Goal: Task Accomplishment & Management: Manage account settings

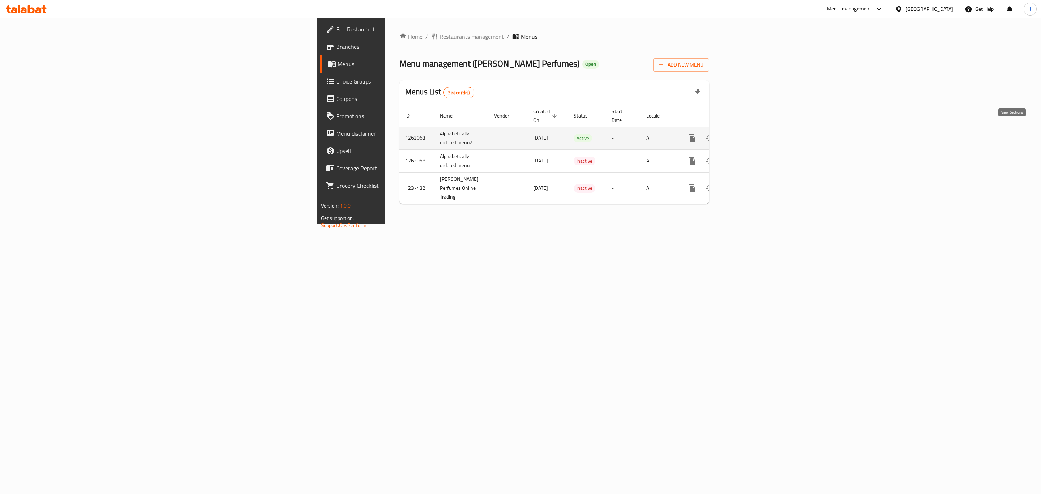
click at [749, 134] on icon "enhanced table" at bounding box center [744, 138] width 9 height 9
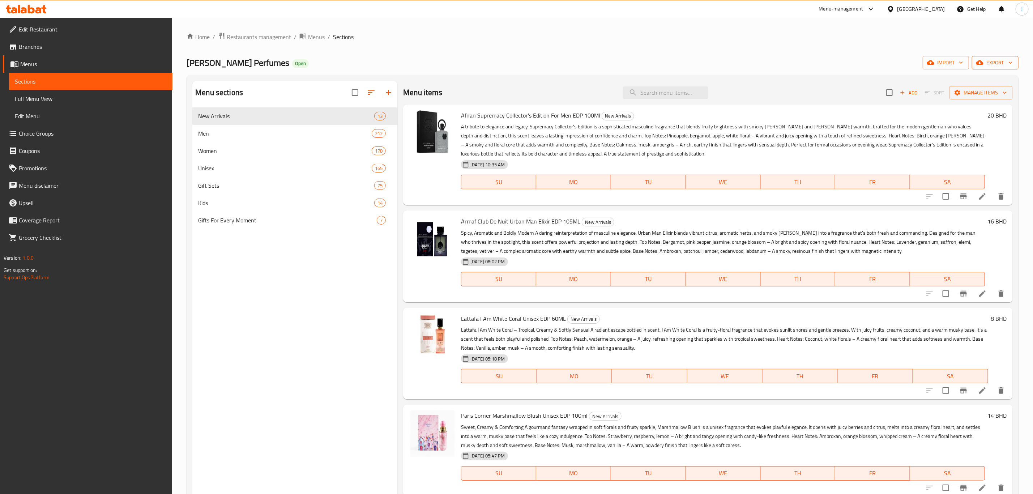
click at [985, 67] on span "export" at bounding box center [995, 62] width 35 height 9
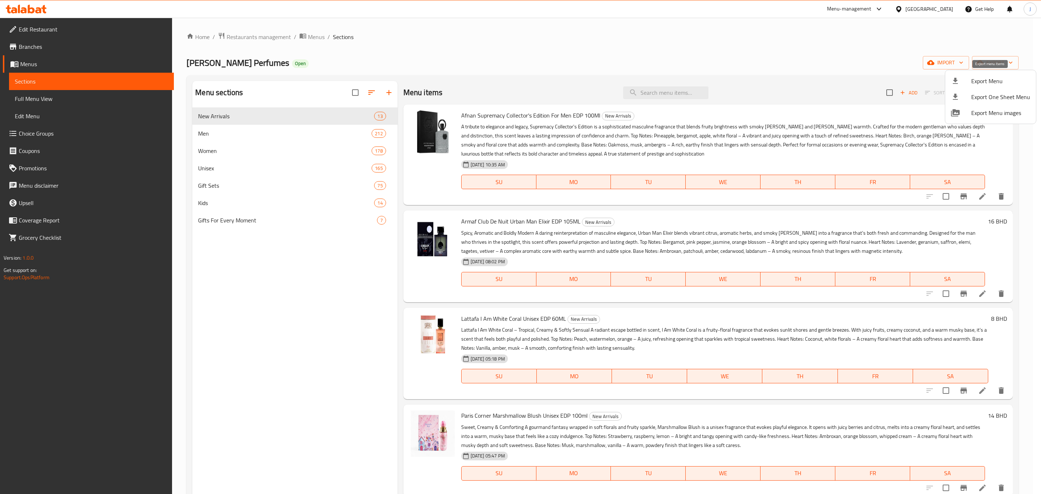
click at [978, 85] on span "Export Menu" at bounding box center [1000, 81] width 59 height 9
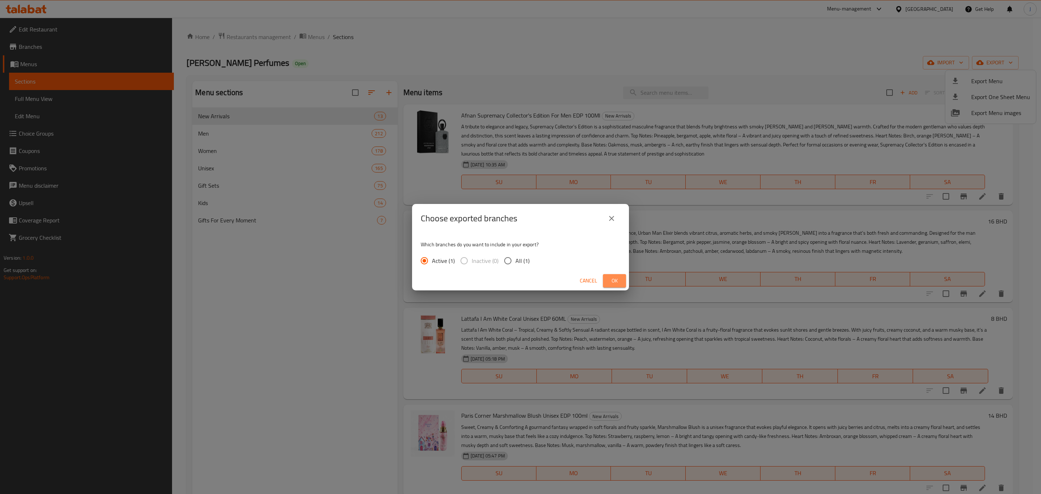
click at [615, 280] on span "Ok" at bounding box center [615, 280] width 12 height 9
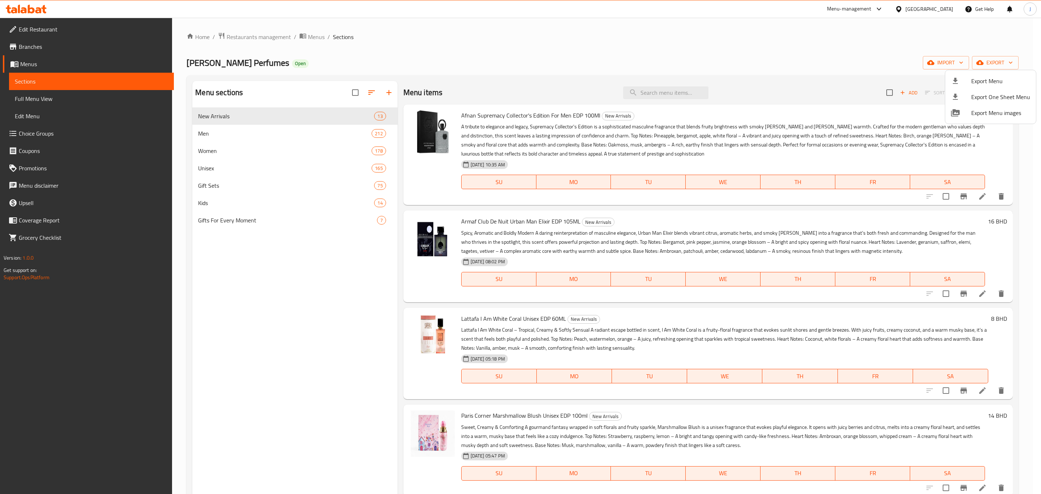
click at [857, 59] on div at bounding box center [520, 247] width 1041 height 494
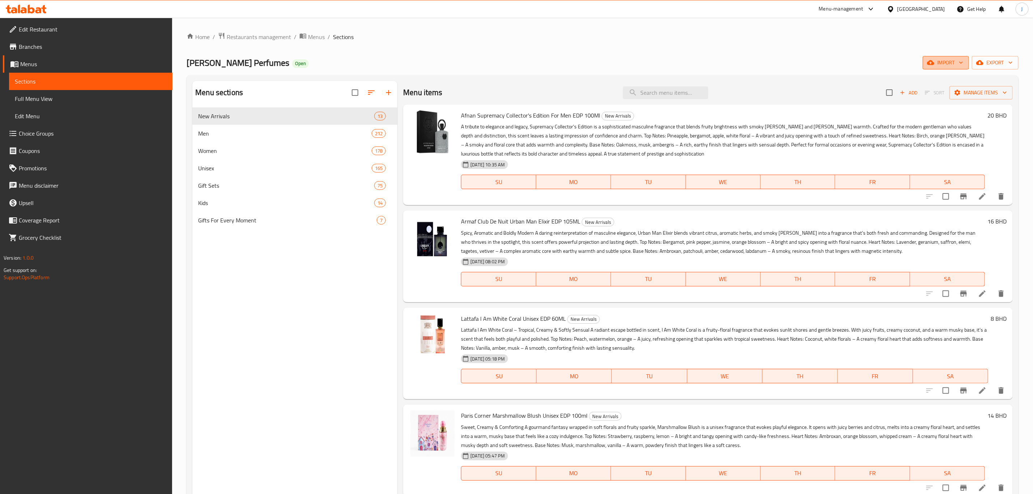
click at [959, 60] on icon "button" at bounding box center [960, 62] width 7 height 7
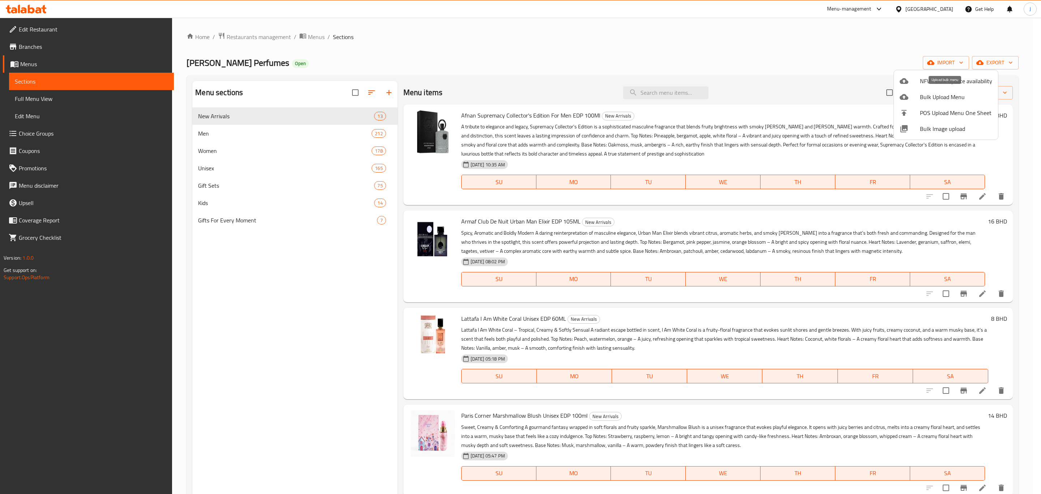
click at [947, 99] on span "Bulk Upload Menu" at bounding box center [956, 97] width 72 height 9
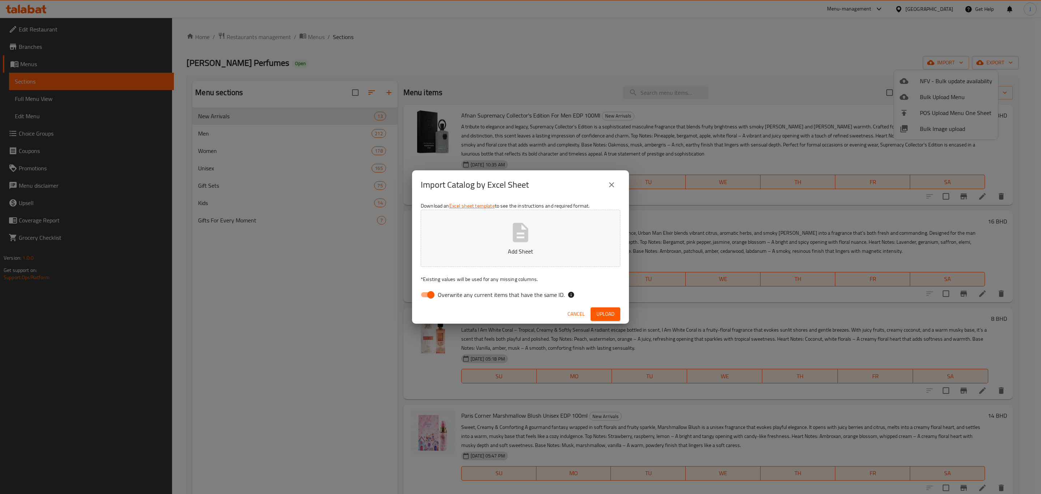
click at [751, 57] on div "Import Catalog by Excel Sheet Download an Excel sheet template to see the instr…" at bounding box center [520, 247] width 1041 height 494
click at [847, 49] on div "Import Catalog by Excel Sheet Download an Excel sheet template to see the instr…" at bounding box center [520, 247] width 1041 height 494
click at [805, 35] on div "Import Catalog by Excel Sheet Download an Excel sheet template to see the instr…" at bounding box center [520, 247] width 1041 height 494
click at [615, 184] on icon "close" at bounding box center [611, 184] width 9 height 9
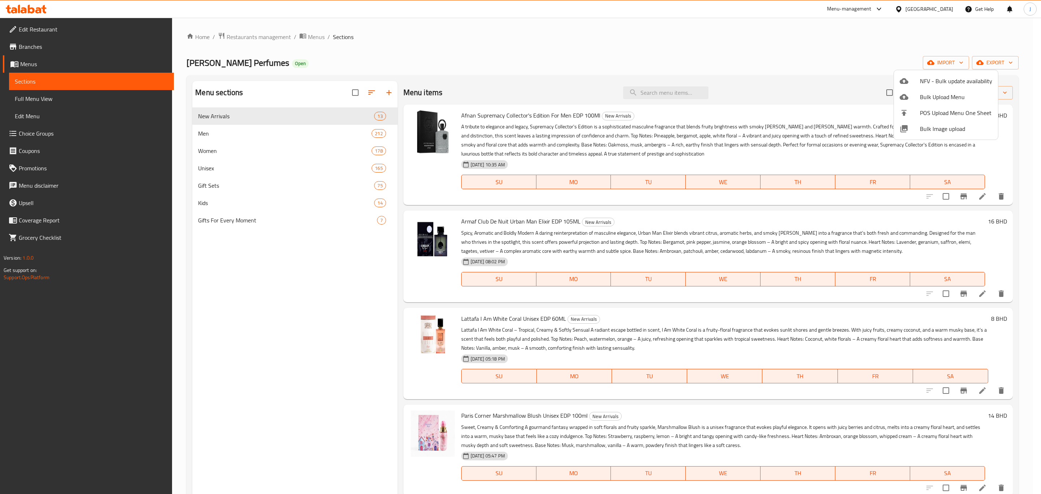
click at [863, 49] on div at bounding box center [520, 247] width 1041 height 494
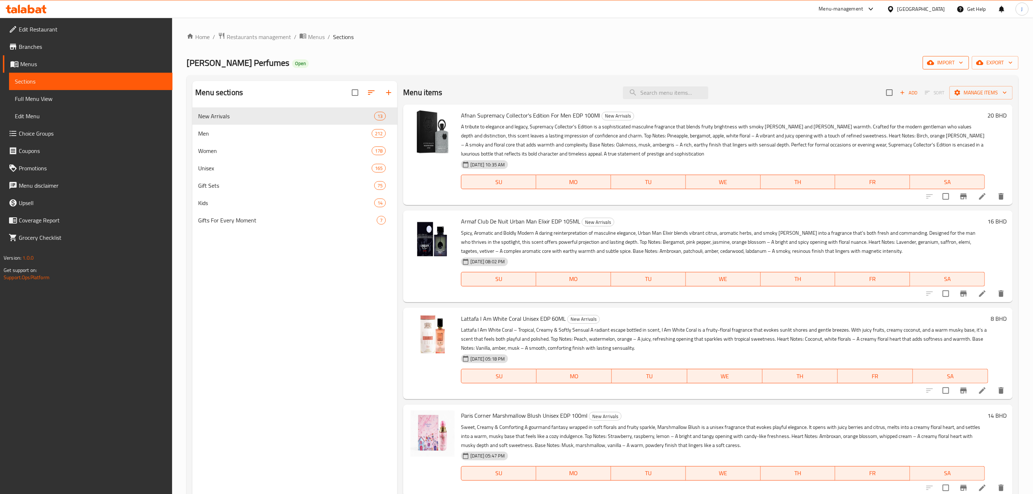
click at [950, 63] on span "import" at bounding box center [945, 62] width 35 height 9
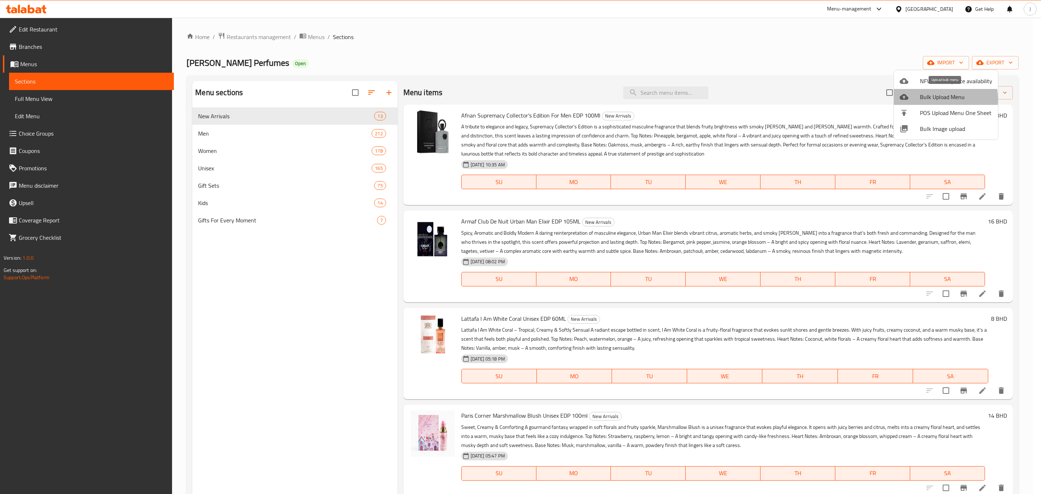
click at [936, 99] on span "Bulk Upload Menu" at bounding box center [956, 97] width 72 height 9
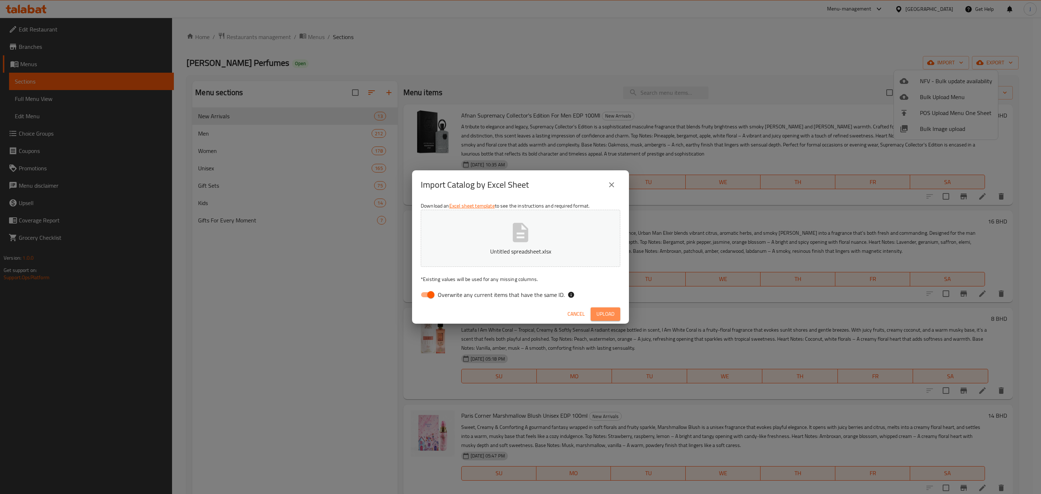
click at [610, 316] on span "Upload" at bounding box center [606, 313] width 18 height 9
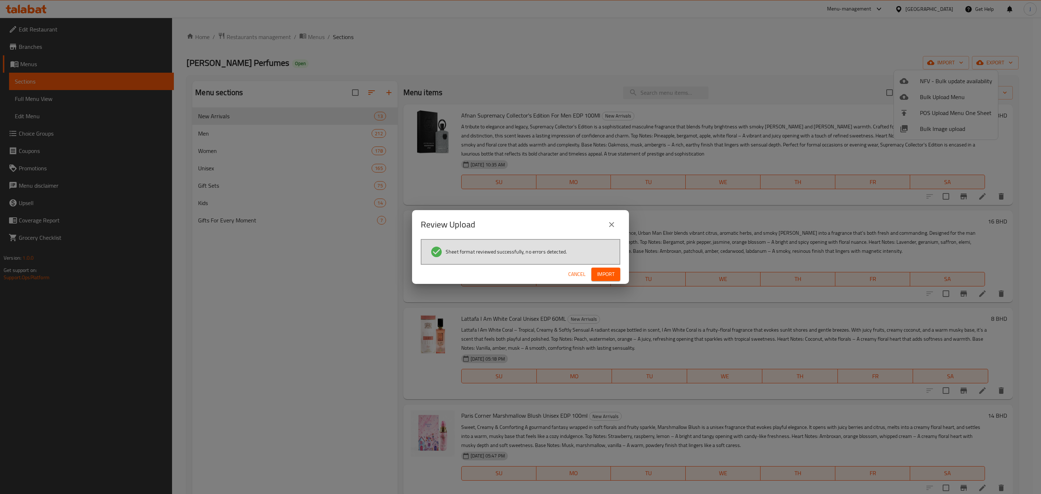
click at [602, 276] on span "Import" at bounding box center [605, 274] width 17 height 9
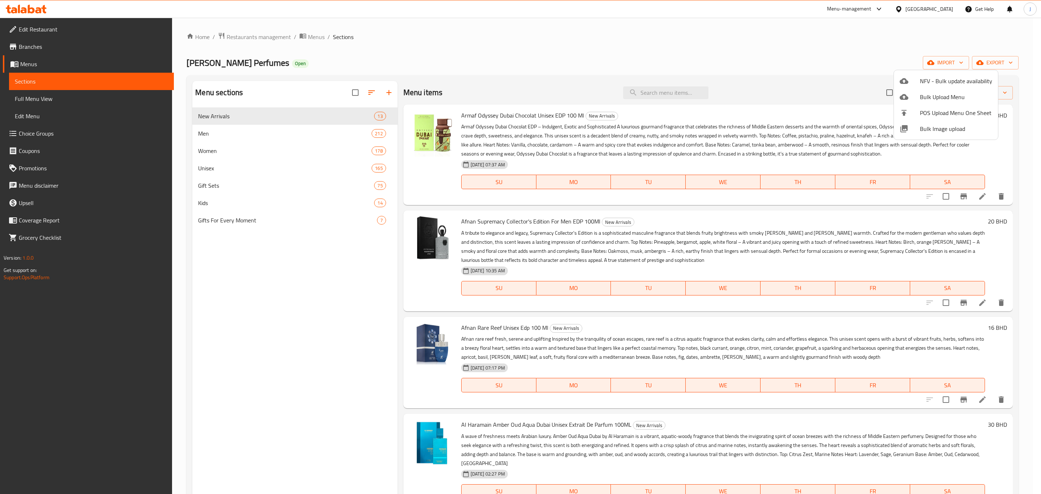
click at [254, 136] on div at bounding box center [520, 247] width 1041 height 494
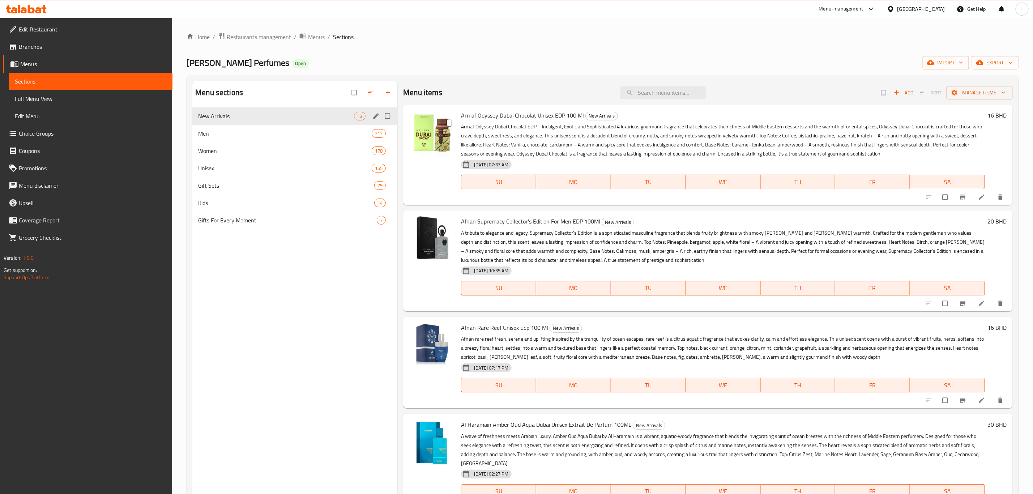
click at [260, 120] on span "New Arrivals" at bounding box center [276, 116] width 156 height 9
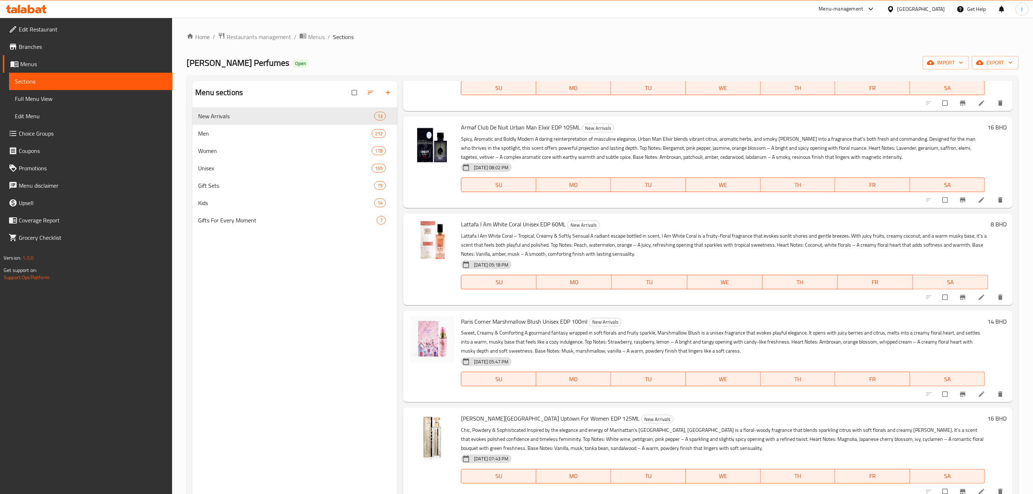
scroll to position [488, 0]
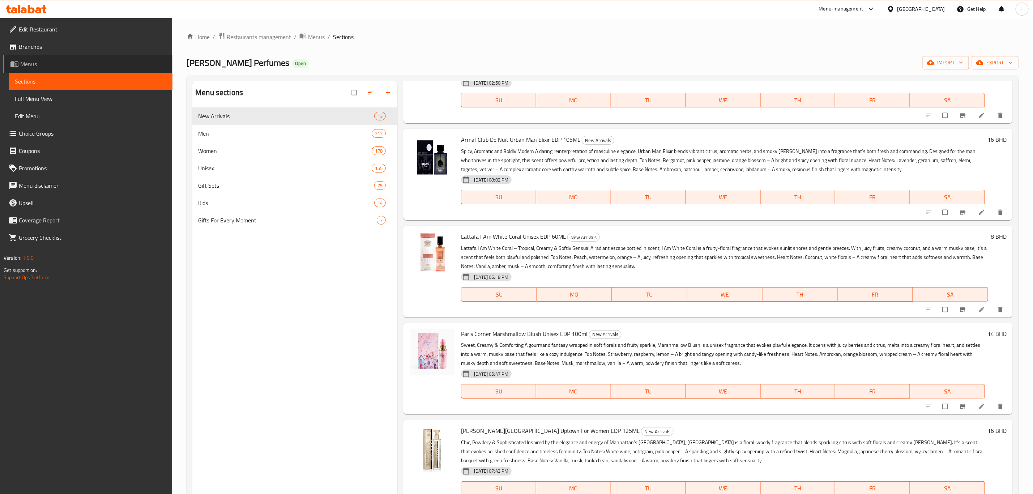
click at [48, 65] on span "Menus" at bounding box center [93, 64] width 146 height 9
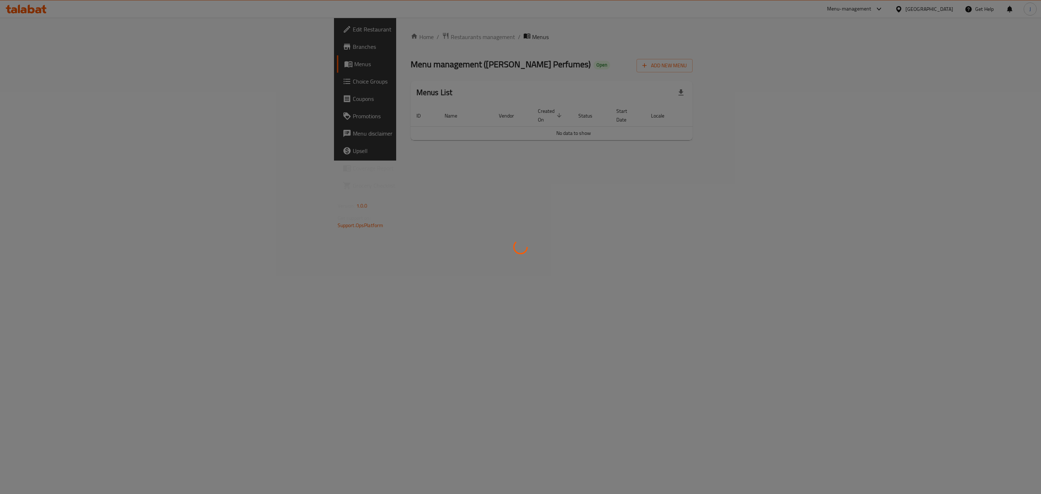
click at [48, 65] on div at bounding box center [520, 247] width 1041 height 494
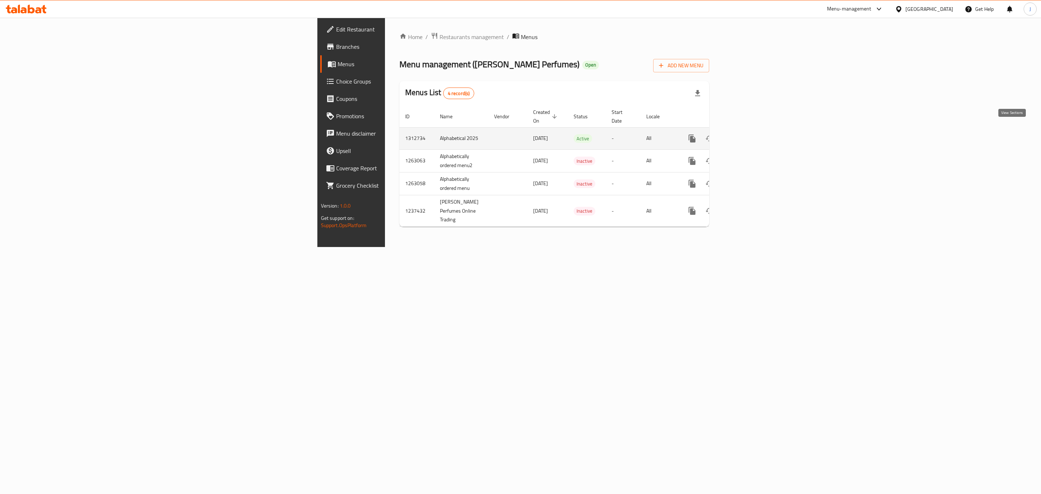
click at [749, 134] on icon "enhanced table" at bounding box center [744, 138] width 9 height 9
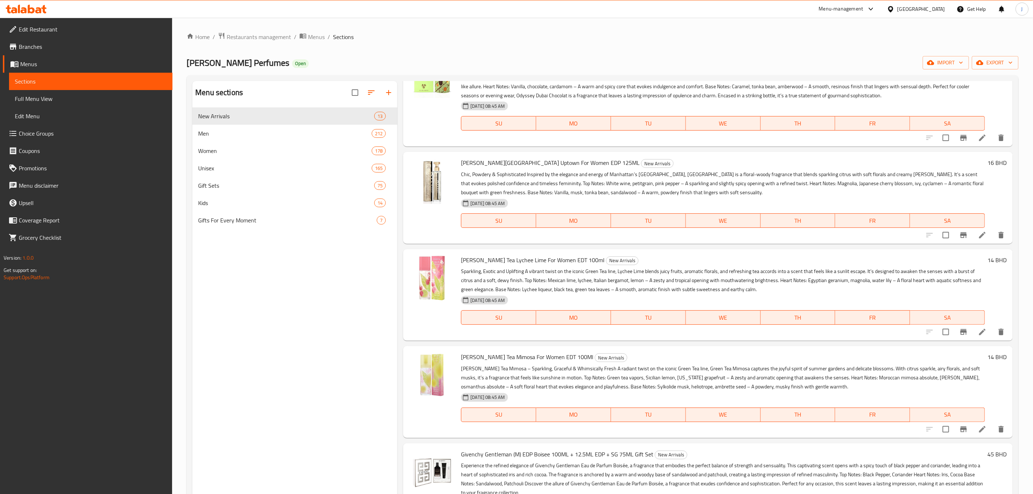
scroll to position [550, 0]
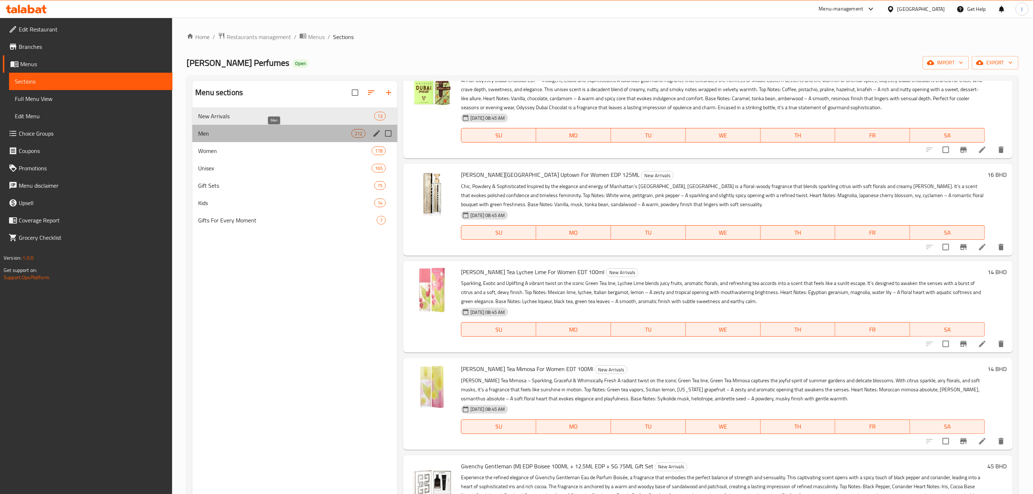
click at [292, 137] on span "Men" at bounding box center [274, 133] width 153 height 9
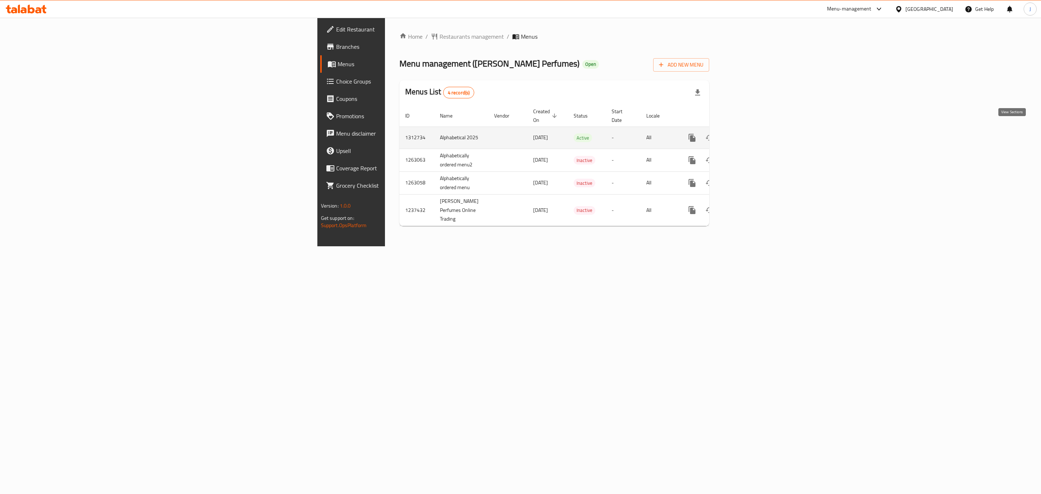
click at [749, 133] on icon "enhanced table" at bounding box center [744, 137] width 9 height 9
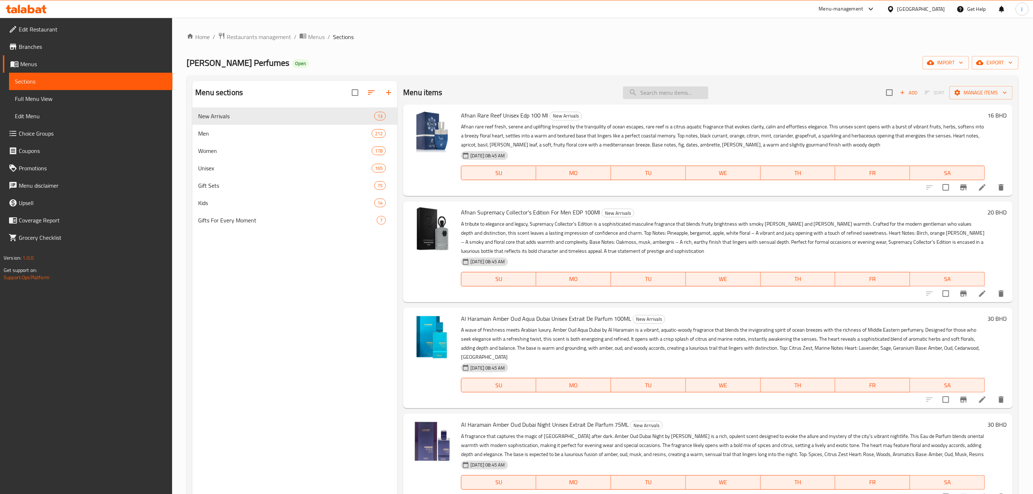
click at [639, 98] on input "search" at bounding box center [665, 92] width 85 height 13
paste input "Guess Seductive Noir For Women EDT 75ML With 100ML Body Lotion With 15ML Mini W…"
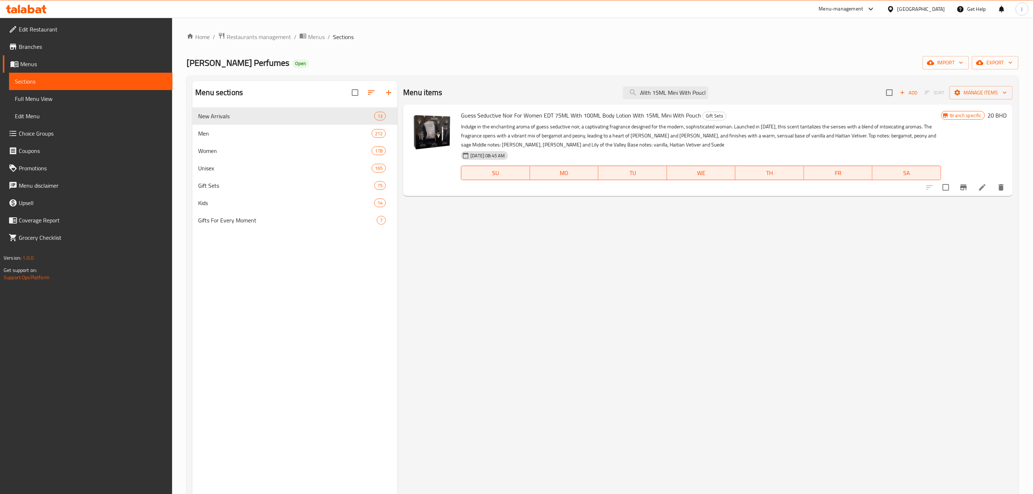
type input "Guess Seductive Noir For Women EDT 75ML With 100ML Body Lotion With 15ML Mini W…"
click at [983, 189] on icon at bounding box center [982, 187] width 9 height 9
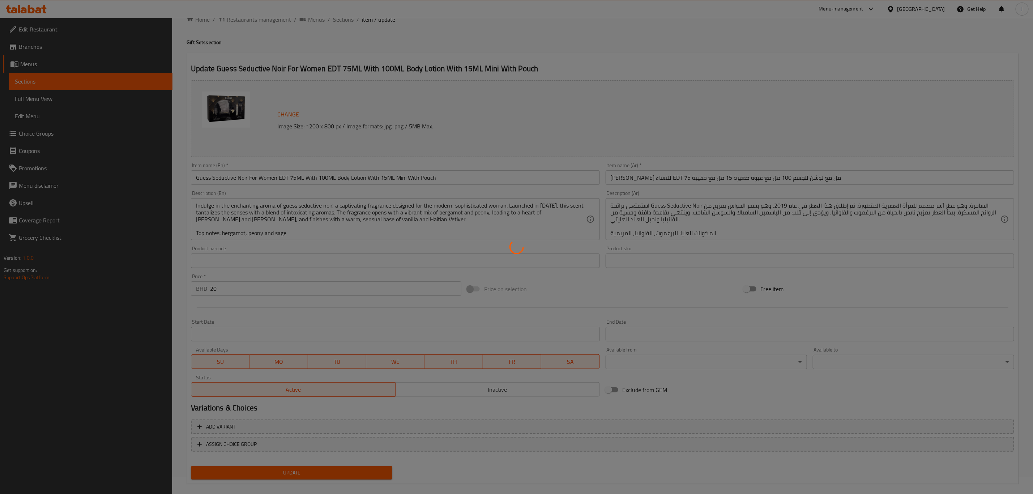
scroll to position [26, 0]
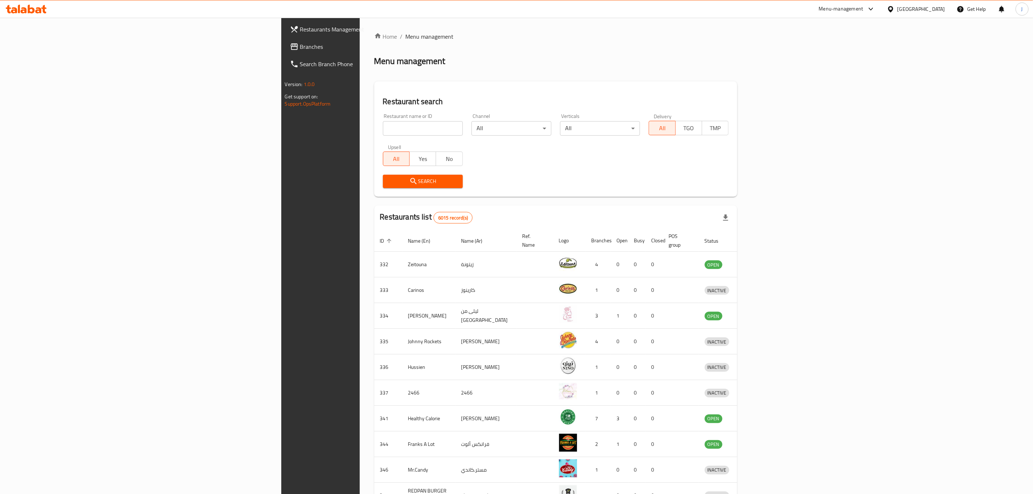
click at [383, 126] on input "search" at bounding box center [423, 128] width 80 height 14
type input "[PERSON_NAME] perf"
click at [389, 183] on span "Search" at bounding box center [423, 181] width 68 height 9
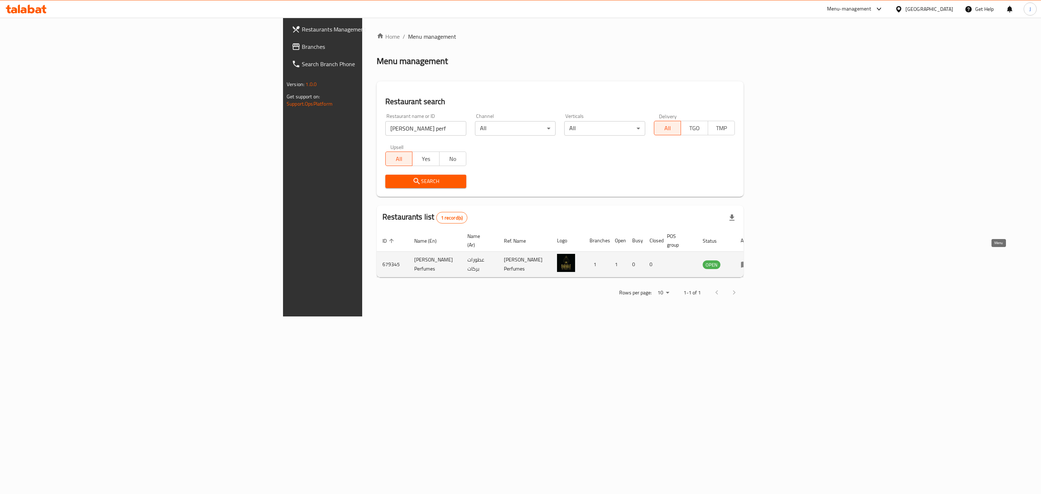
click at [749, 262] on icon "enhanced table" at bounding box center [745, 265] width 8 height 6
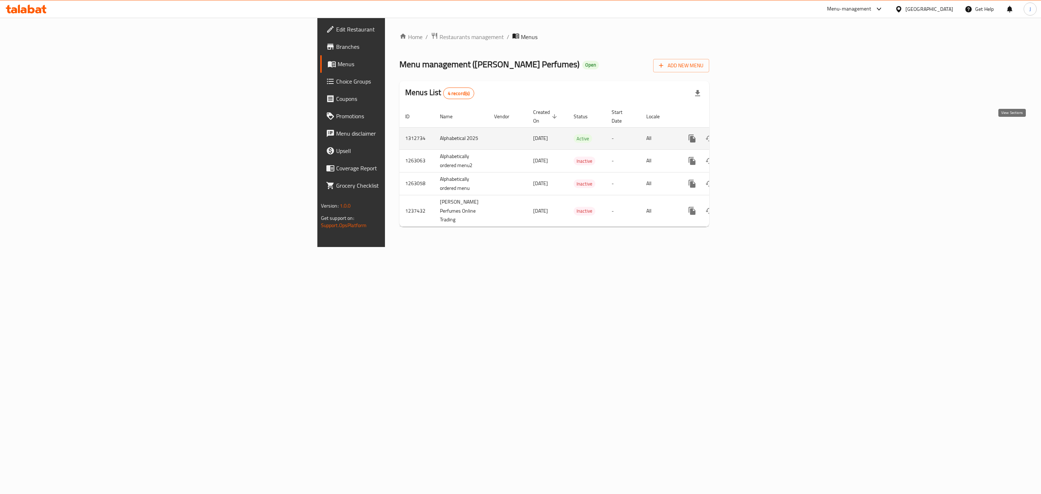
click at [753, 132] on link "enhanced table" at bounding box center [744, 138] width 17 height 17
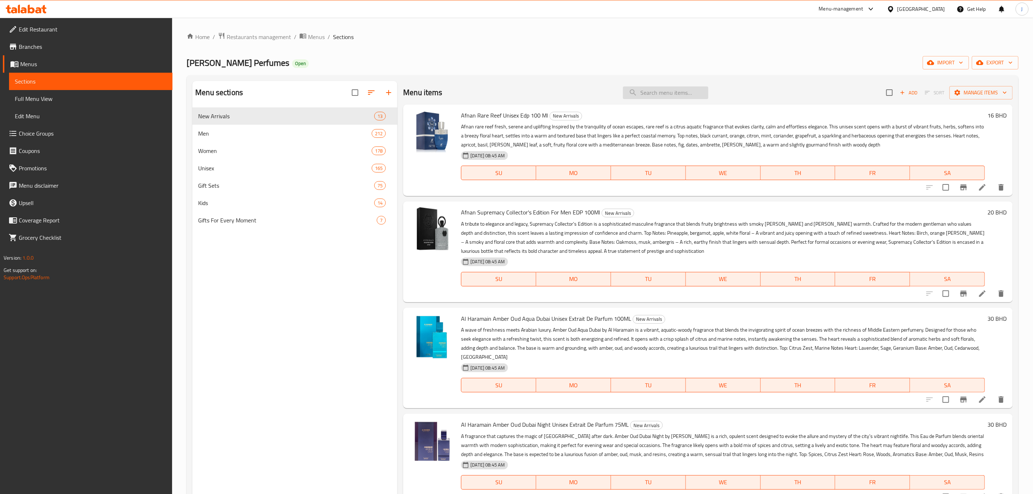
click at [658, 89] on input "search" at bounding box center [665, 92] width 85 height 13
click at [667, 95] on input "search" at bounding box center [665, 92] width 85 height 13
paste input "Guess Seductive Noir For Women EDT 75ML With 100ML Body Lotion With 15ML Mini W…"
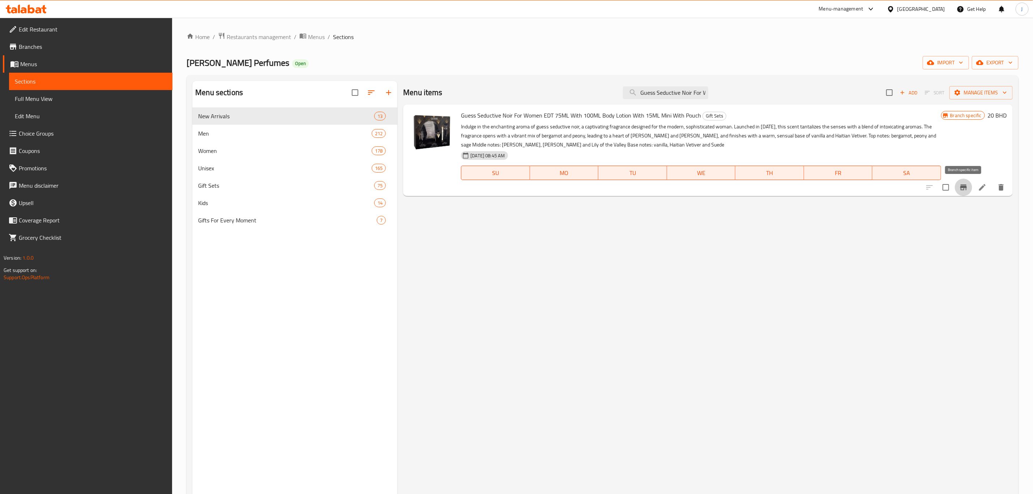
click at [962, 191] on icon "Branch-specific-item" at bounding box center [963, 187] width 9 height 9
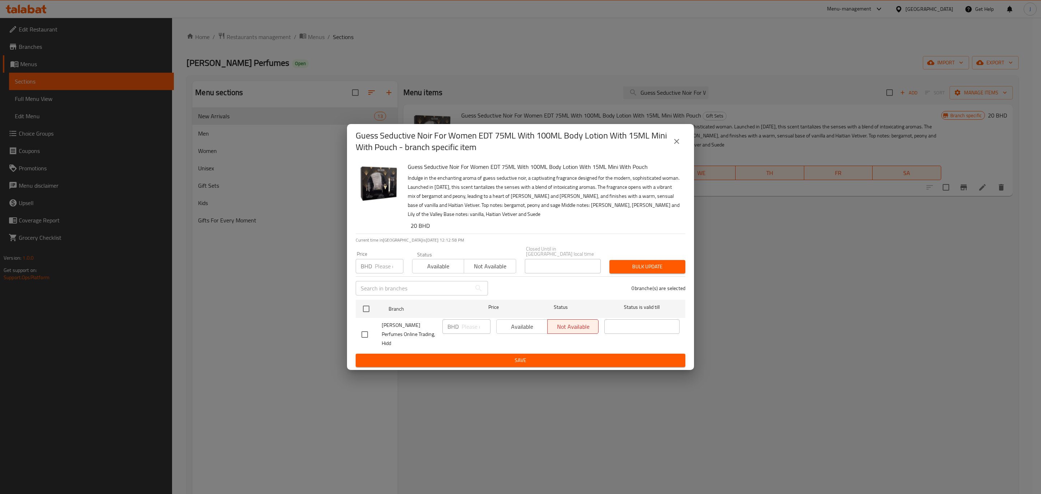
click at [674, 146] on icon "close" at bounding box center [676, 141] width 9 height 9
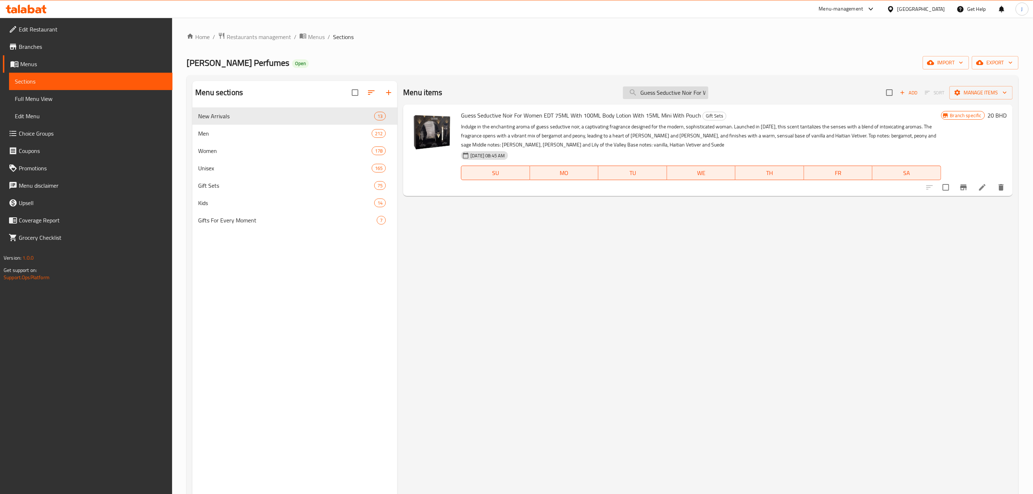
click at [650, 91] on input "Guess Seductive Noir For Women EDT 75ML With 100ML Body Lotion With 15ML Mini W…" at bounding box center [665, 92] width 85 height 13
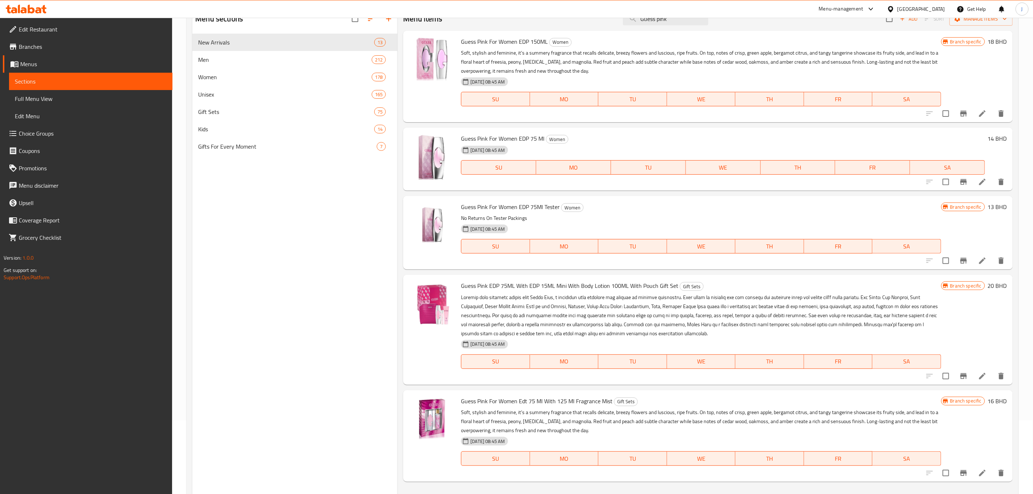
scroll to position [101, 0]
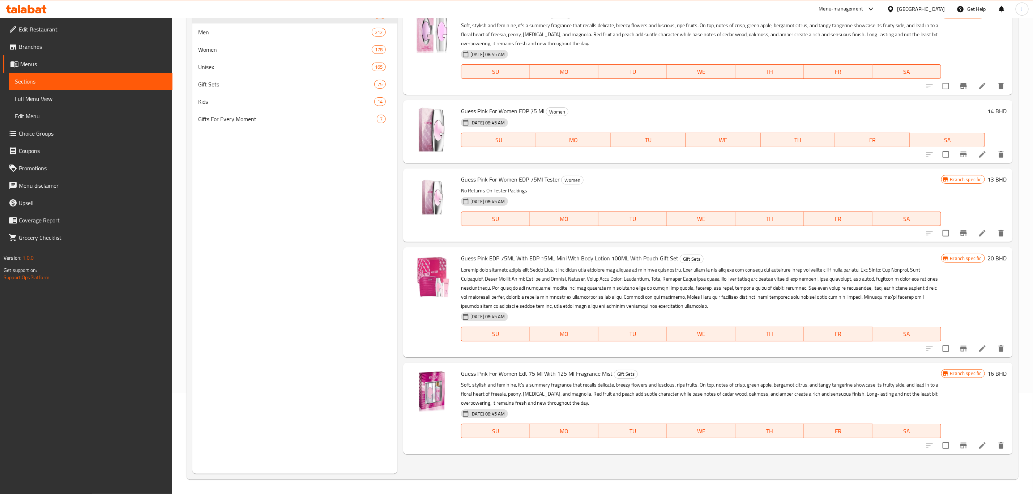
type input "Guess pink"
click at [963, 443] on icon "Branch-specific-item" at bounding box center [963, 446] width 7 height 6
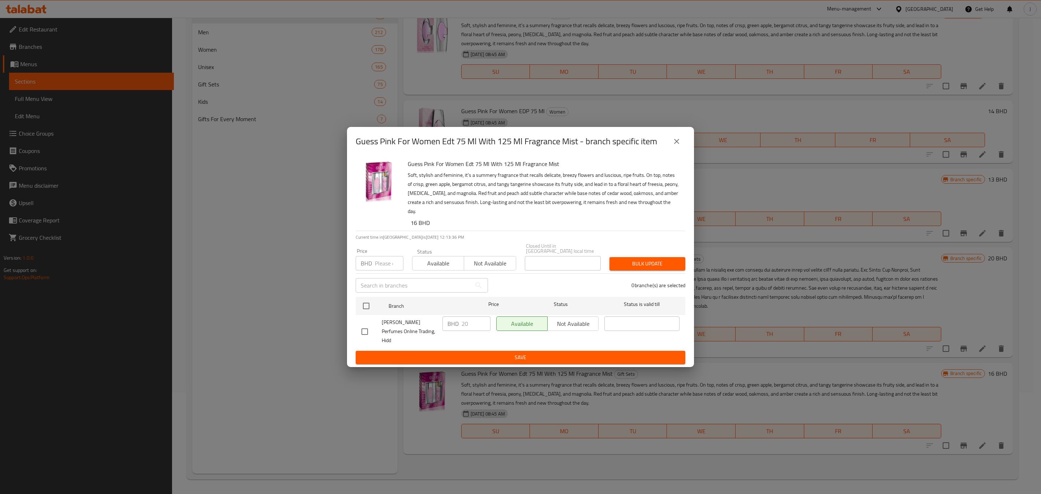
click at [260, 338] on div "Guess Pink For Women Edt 75 Ml With 125 Ml Fragrance Mist - branch specific ite…" at bounding box center [520, 247] width 1041 height 494
click at [672, 150] on button "close" at bounding box center [676, 141] width 17 height 17
